Goal: Feedback & Contribution: Submit feedback/report problem

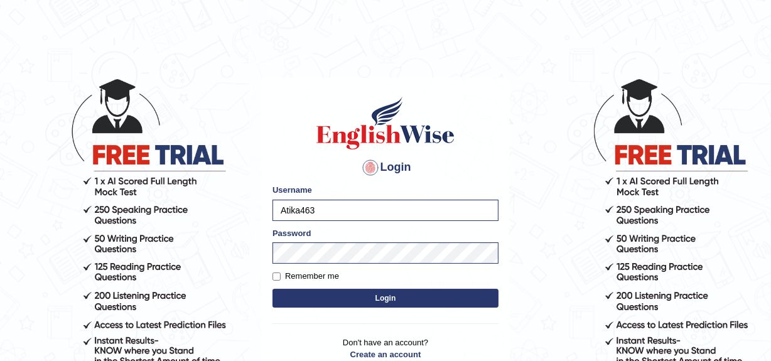
scroll to position [107, 0]
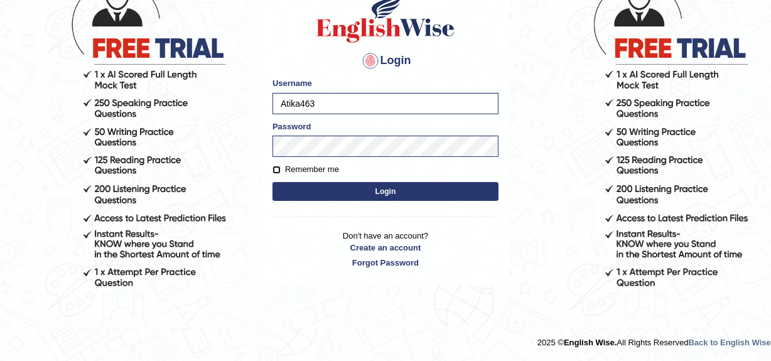
click at [278, 169] on input "Remember me" at bounding box center [276, 170] width 8 height 8
checkbox input "true"
click at [318, 188] on button "Login" at bounding box center [385, 191] width 226 height 19
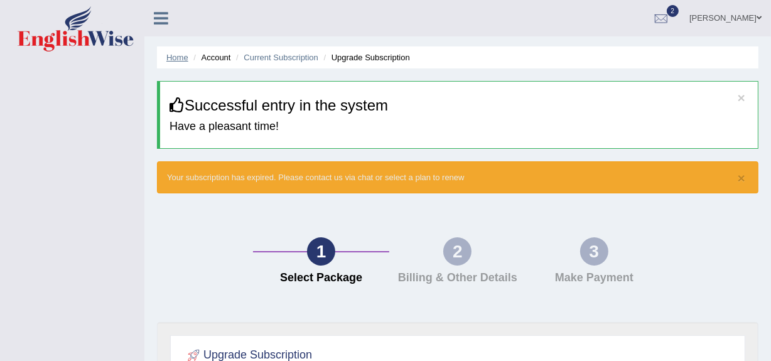
click at [181, 61] on link "Home" at bounding box center [177, 57] width 22 height 9
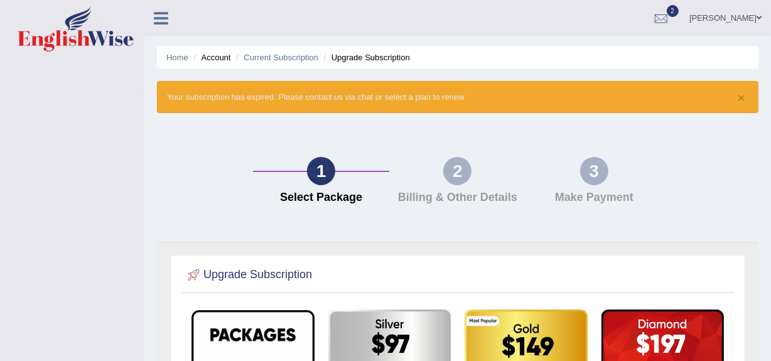
click at [214, 53] on li "Account" at bounding box center [210, 57] width 40 height 12
click at [176, 57] on link "Home" at bounding box center [177, 57] width 22 height 9
click at [300, 57] on link "Current Subscription" at bounding box center [281, 57] width 75 height 9
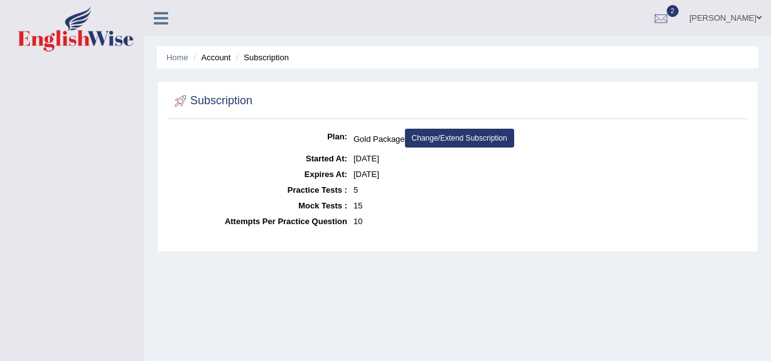
click at [452, 137] on link "Change/Extend Subscription" at bounding box center [459, 138] width 109 height 19
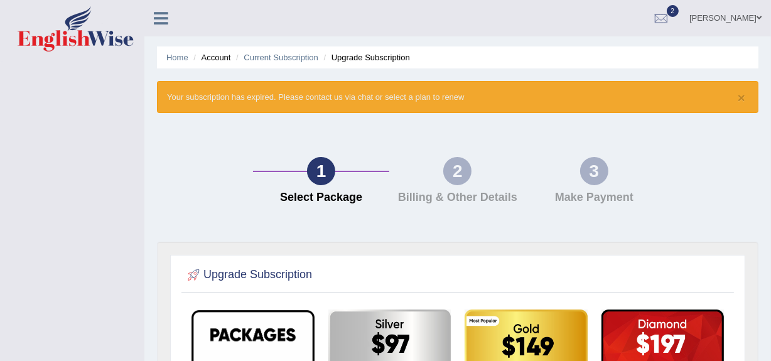
click at [353, 60] on li "Upgrade Subscription" at bounding box center [365, 57] width 89 height 12
click at [289, 55] on link "Current Subscription" at bounding box center [281, 57] width 75 height 9
click at [170, 57] on link "Home" at bounding box center [177, 57] width 22 height 9
click at [155, 23] on icon at bounding box center [161, 18] width 14 height 16
click at [158, 21] on icon at bounding box center [161, 18] width 14 height 16
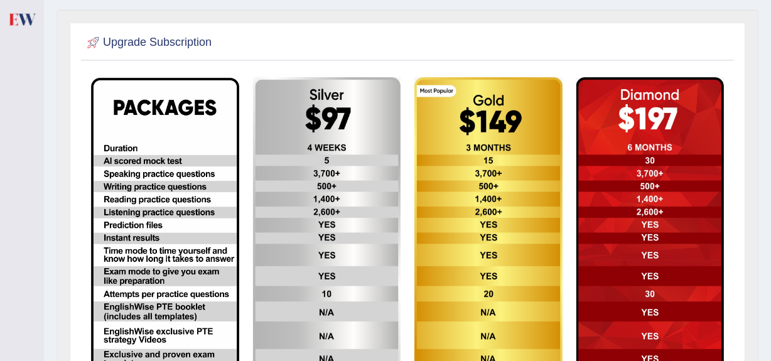
scroll to position [233, 0]
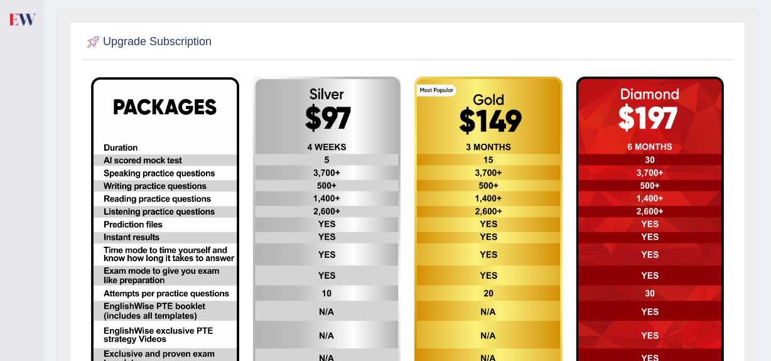
click at [159, 160] on img at bounding box center [165, 243] width 148 height 333
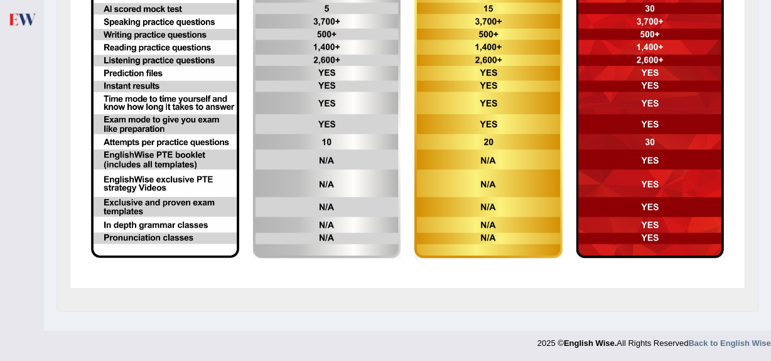
click at [313, 134] on img at bounding box center [327, 91] width 148 height 333
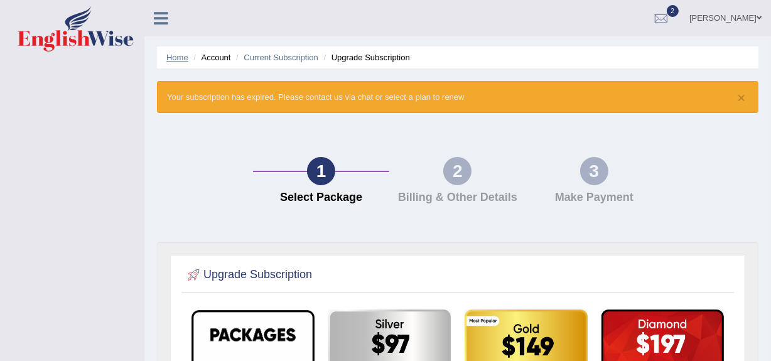
click at [179, 58] on link "Home" at bounding box center [177, 57] width 22 height 9
click at [671, 18] on div at bounding box center [661, 18] width 19 height 19
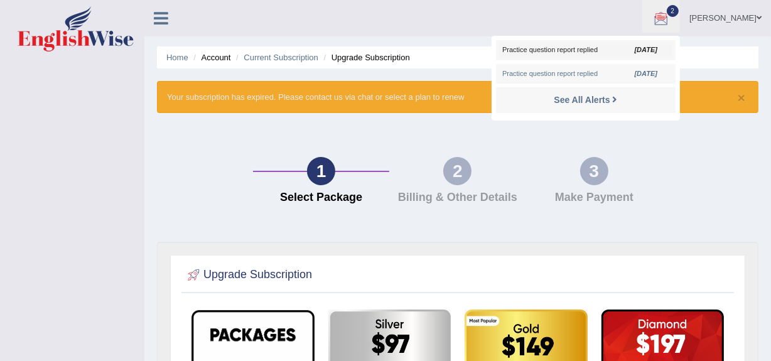
click at [603, 53] on span "Practice question report replied" at bounding box center [585, 50] width 167 height 10
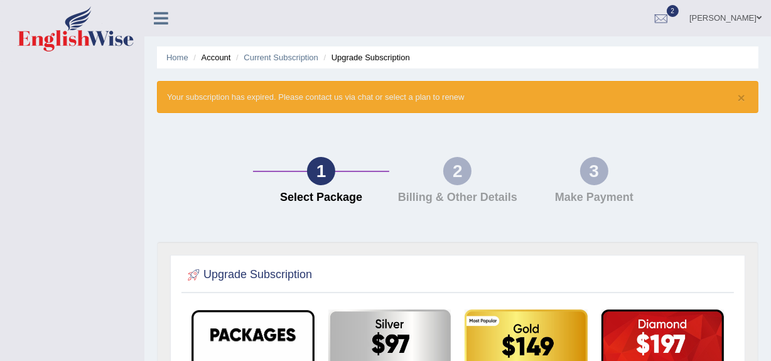
click at [158, 16] on icon at bounding box center [161, 18] width 14 height 16
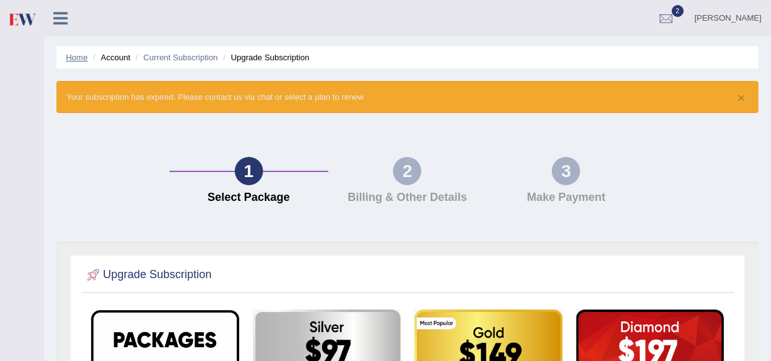
click at [78, 54] on link "Home" at bounding box center [77, 57] width 22 height 9
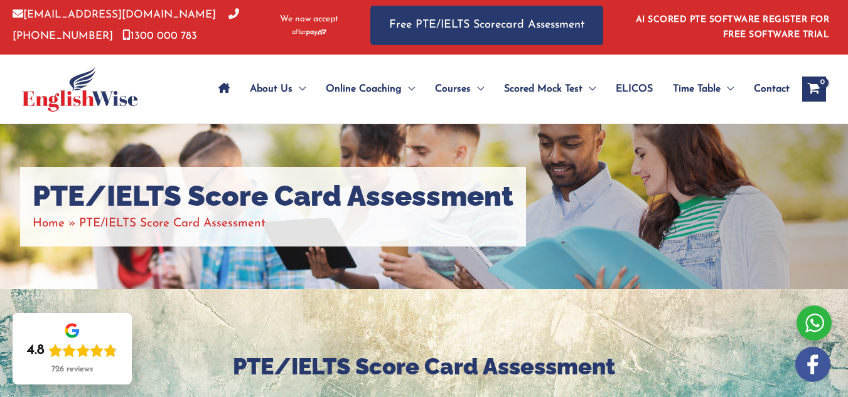
scroll to position [3, 0]
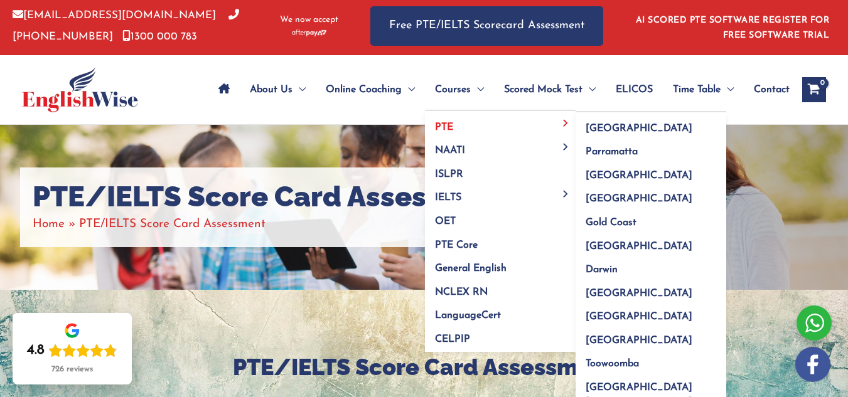
click at [444, 129] on span "PTE" at bounding box center [444, 127] width 18 height 10
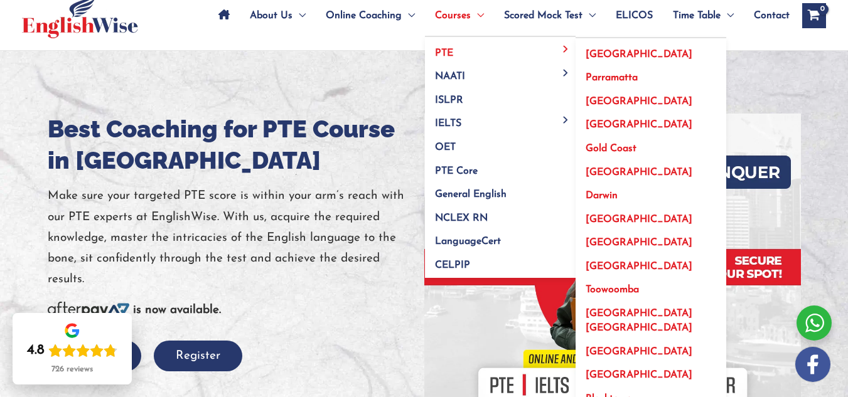
scroll to position [78, 0]
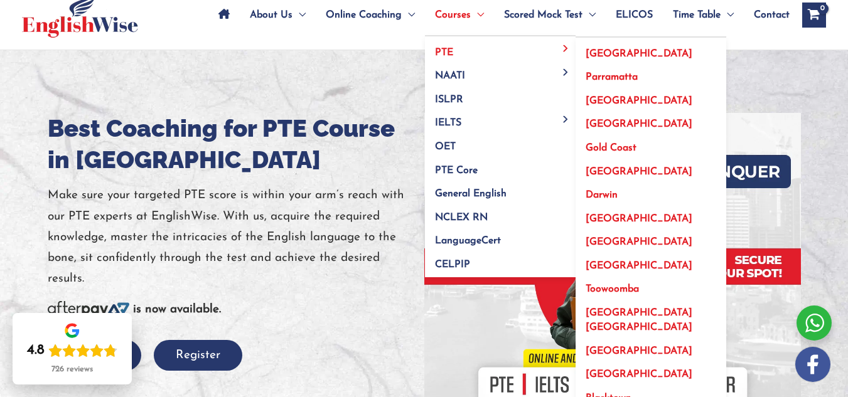
click at [590, 318] on link "[GEOGRAPHIC_DATA] [GEOGRAPHIC_DATA]" at bounding box center [651, 317] width 151 height 38
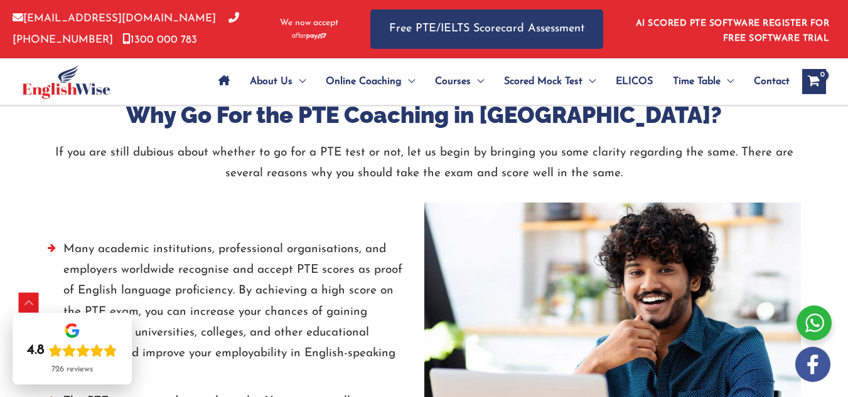
scroll to position [1952, 0]
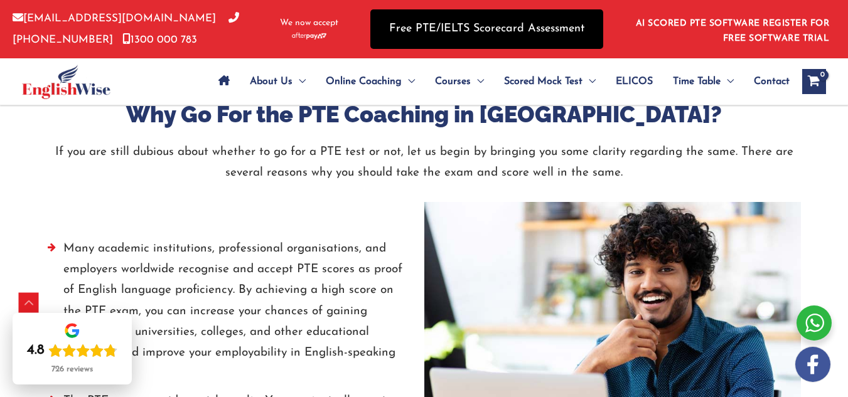
click at [437, 41] on link "Free PTE/IELTS Scorecard Assessment" at bounding box center [486, 29] width 233 height 40
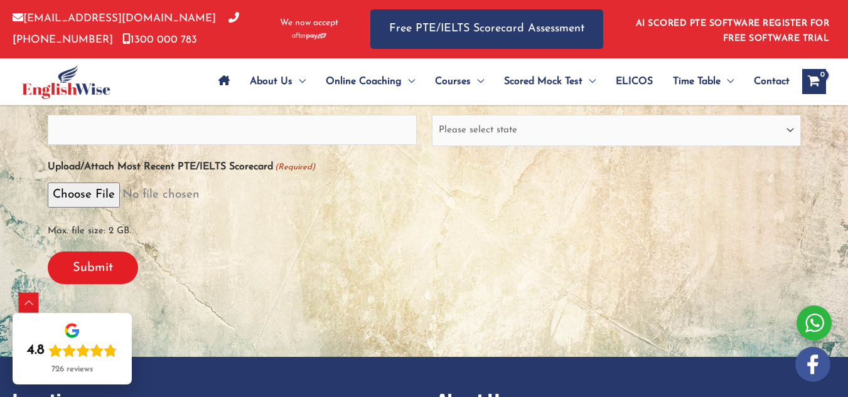
scroll to position [383, 0]
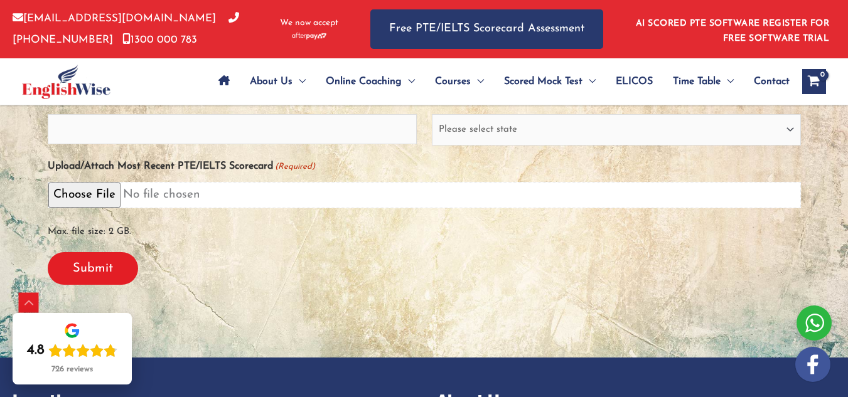
click at [122, 198] on input "Upload/Attach Most Recent PTE/IELTS Scorecard (Required)" at bounding box center [424, 195] width 753 height 26
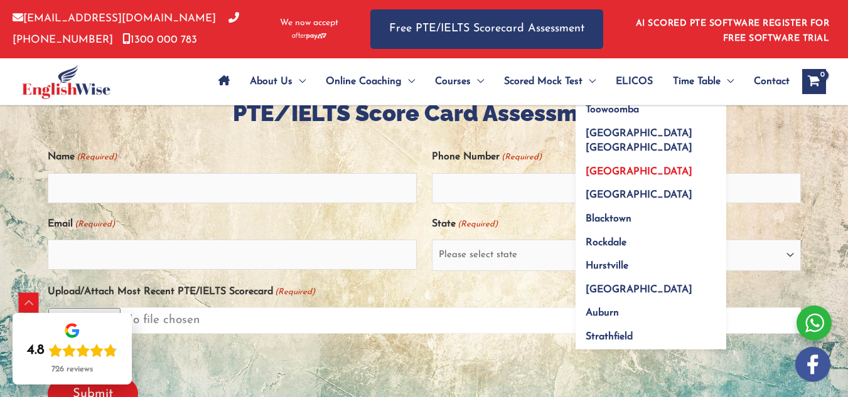
scroll to position [0, 0]
